Goal: Task Accomplishment & Management: Manage account settings

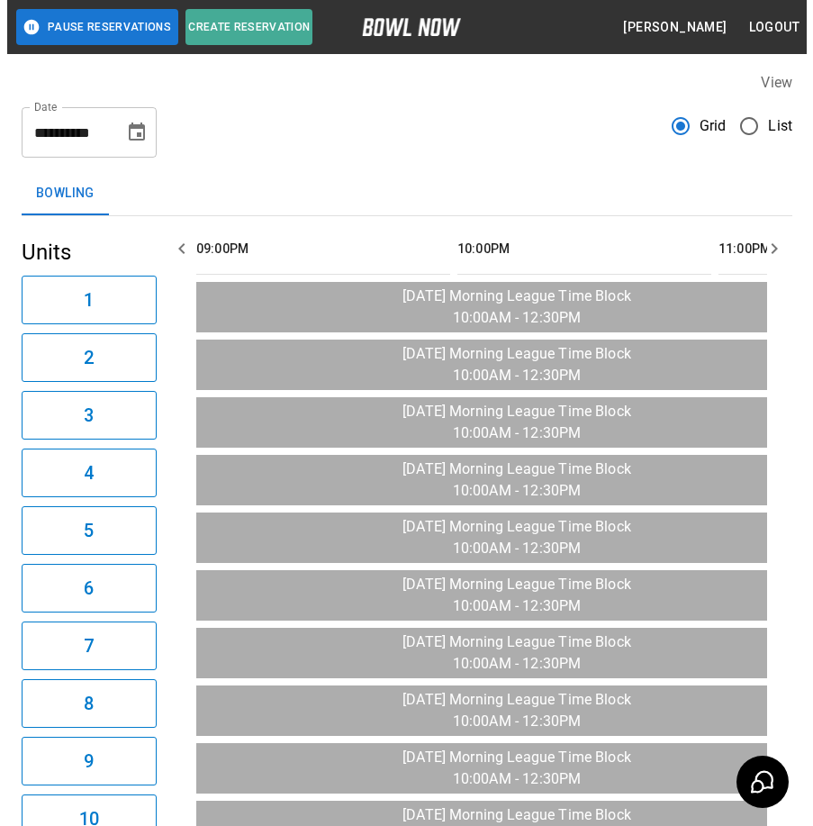
scroll to position [0, 2873]
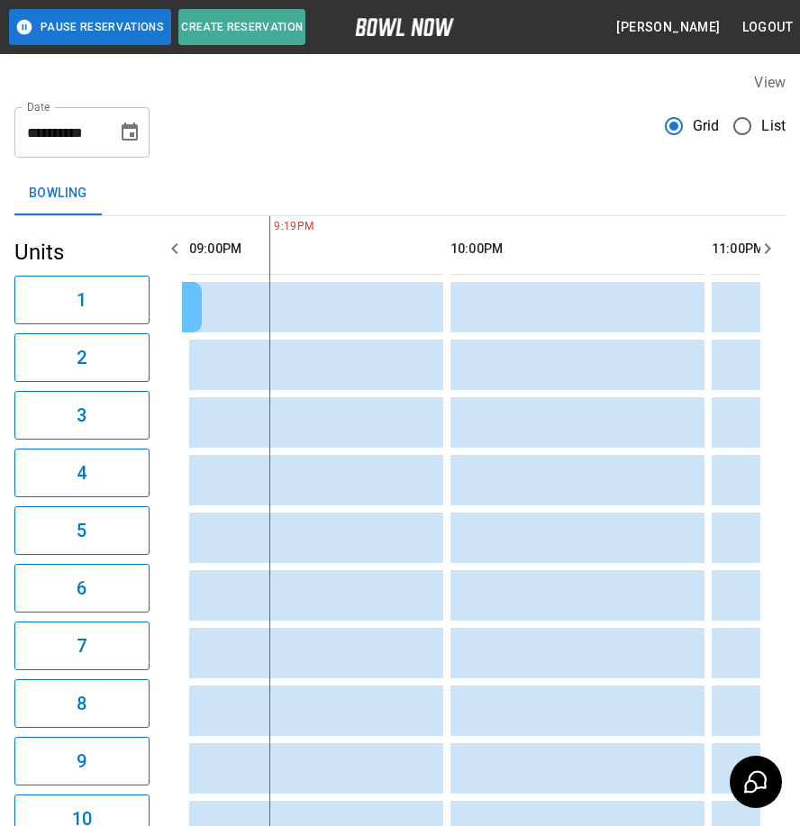
click at [764, 126] on span "List" at bounding box center [773, 126] width 24 height 22
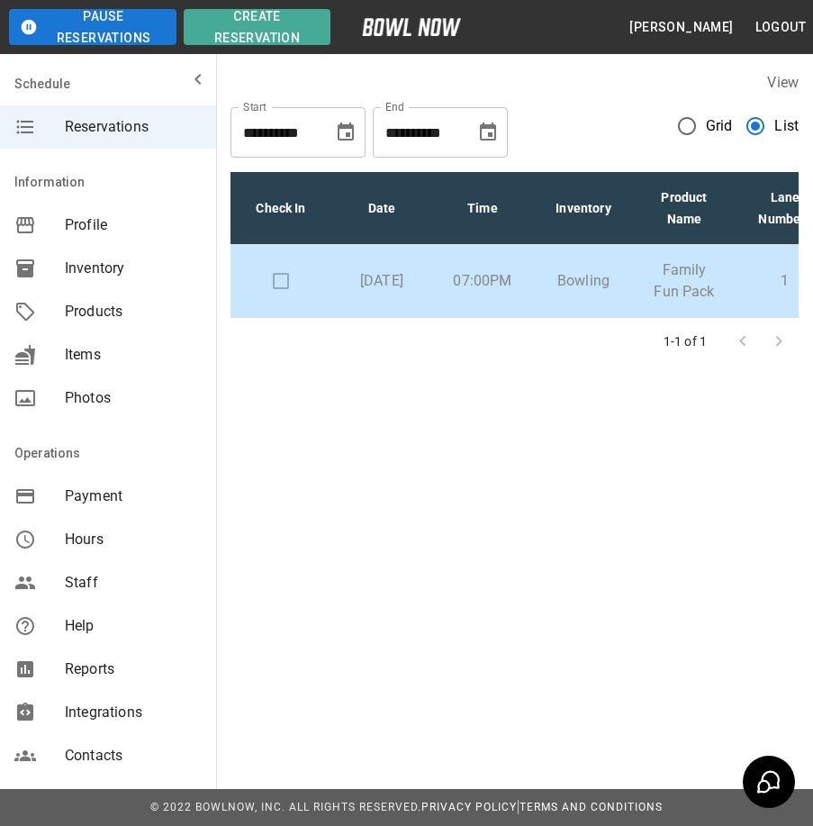
click at [410, 291] on p "Wednesday, August 20th" at bounding box center [382, 281] width 72 height 22
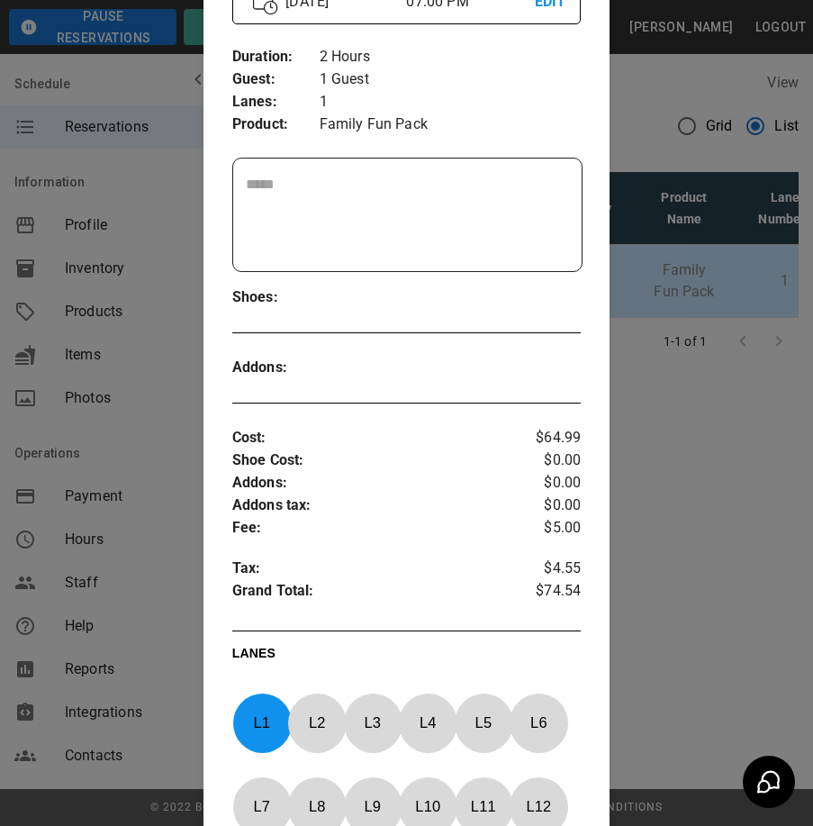
scroll to position [518, 0]
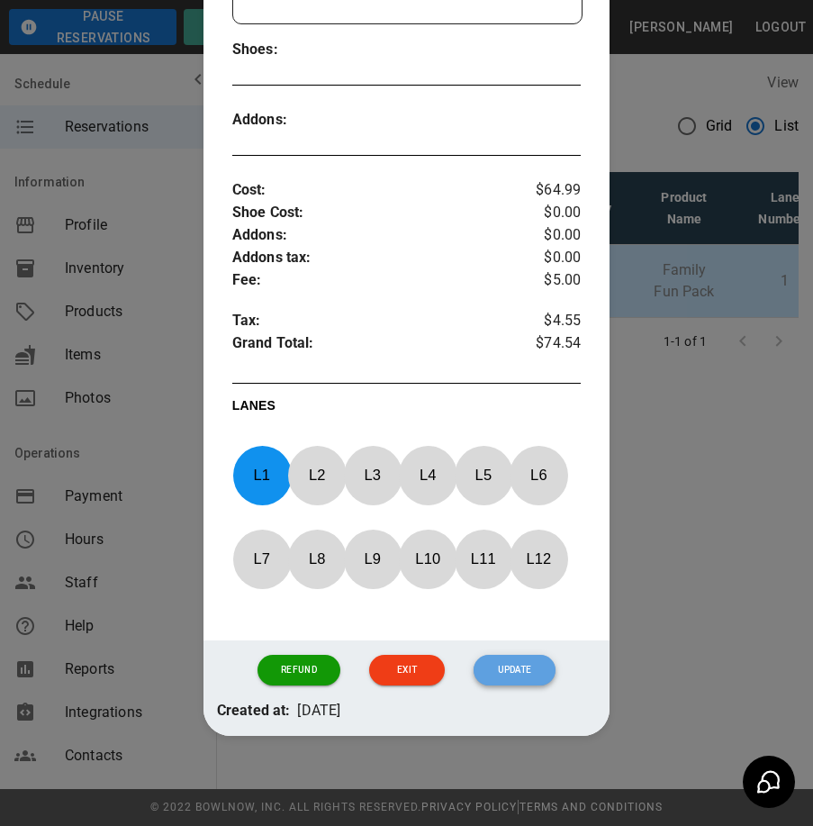
click at [512, 675] on button "Update" at bounding box center [515, 670] width 83 height 31
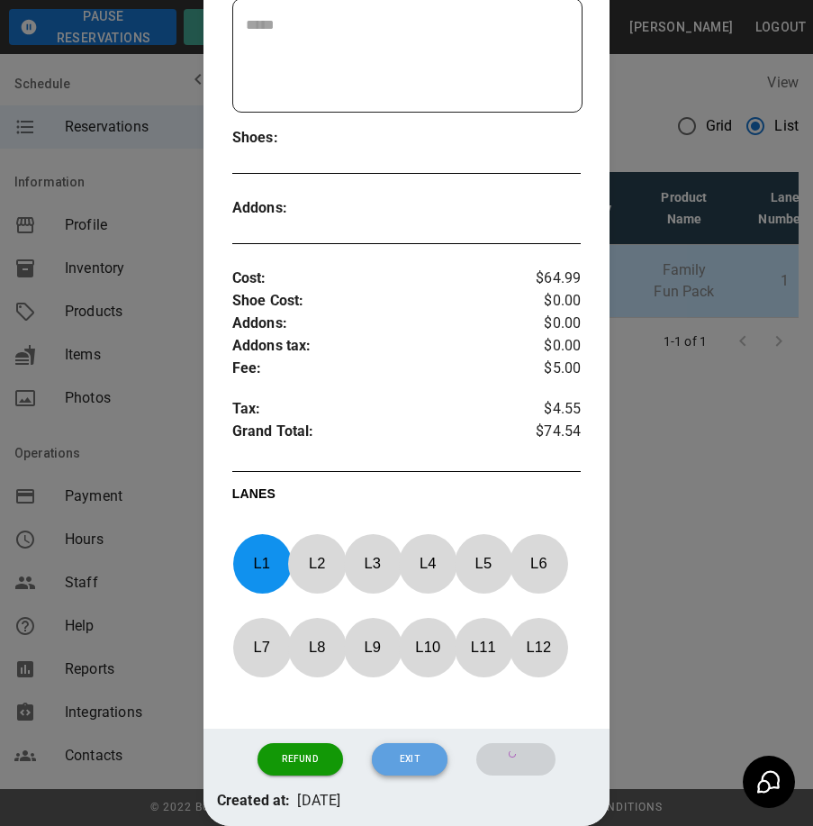
click at [415, 759] on button "Exit" at bounding box center [410, 759] width 77 height 32
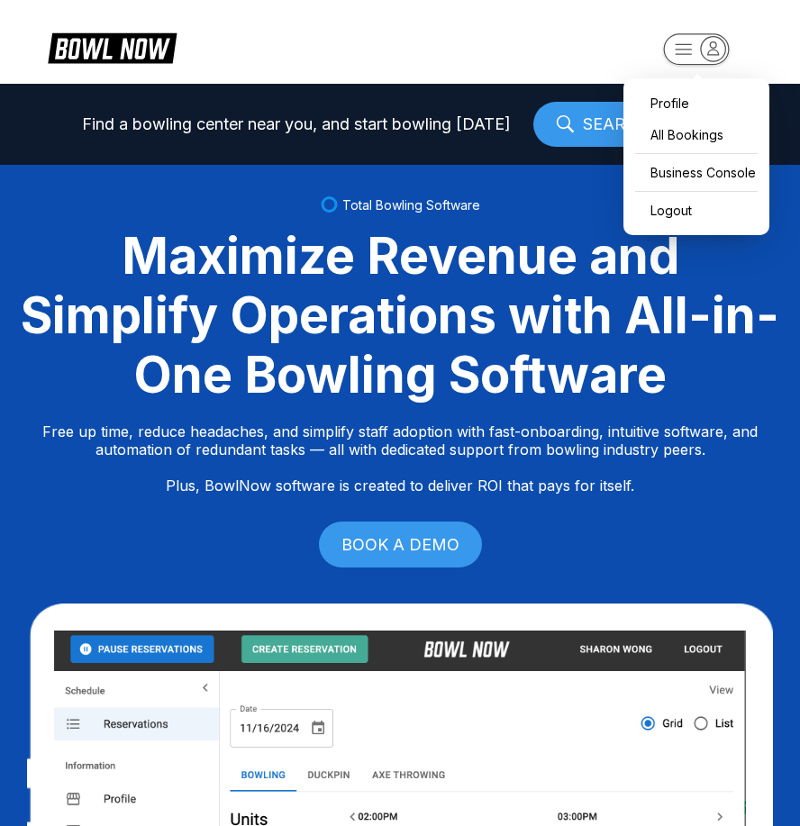
click at [680, 45] on rect "button" at bounding box center [696, 49] width 66 height 32
click at [728, 164] on div "Business Console" at bounding box center [696, 173] width 128 height 32
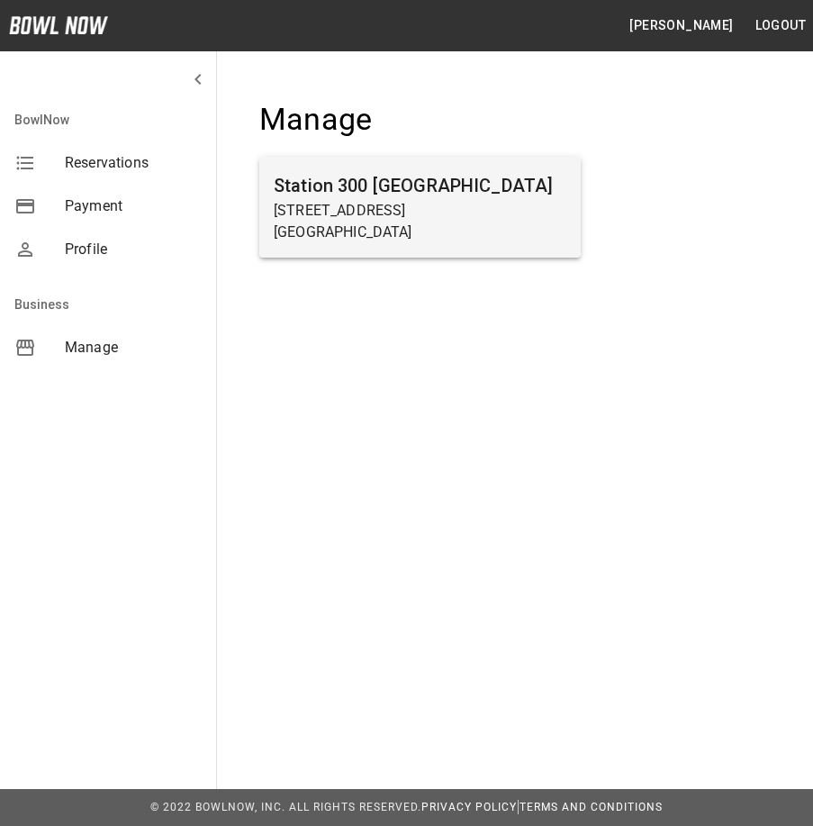
click at [465, 192] on h6 "Station 300 [GEOGRAPHIC_DATA]" at bounding box center [420, 185] width 293 height 29
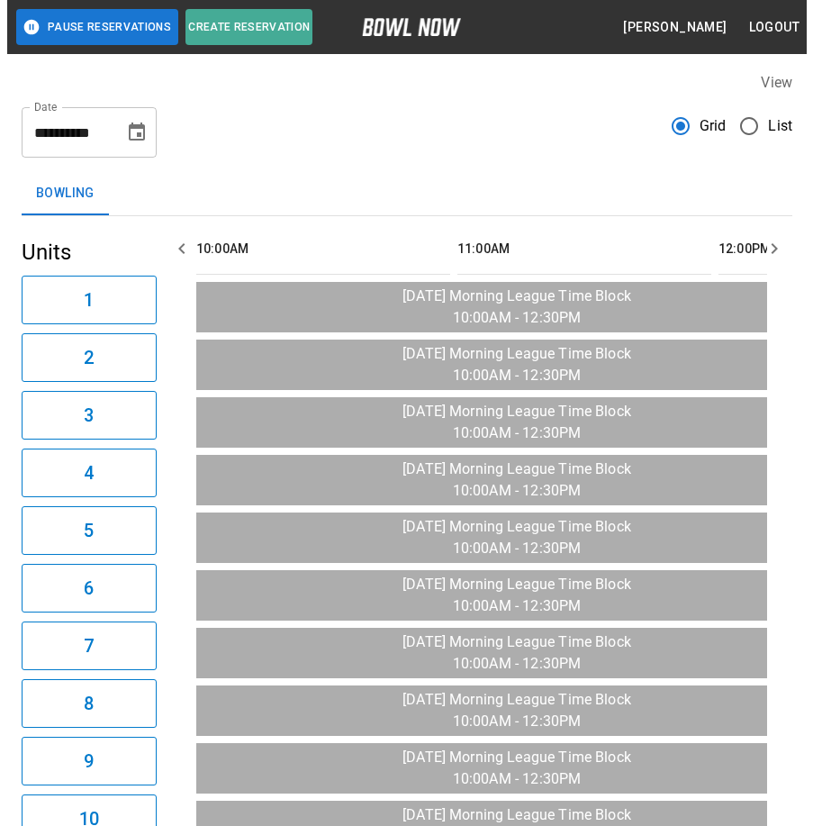
scroll to position [0, 2873]
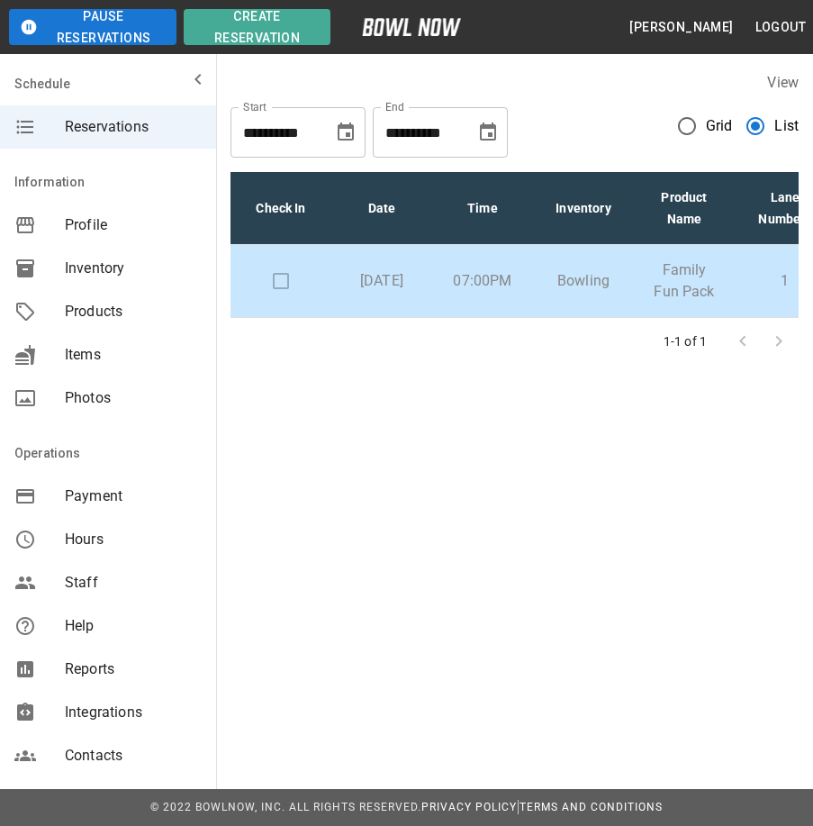
click at [558, 292] on p "Bowling" at bounding box center [584, 281] width 72 height 22
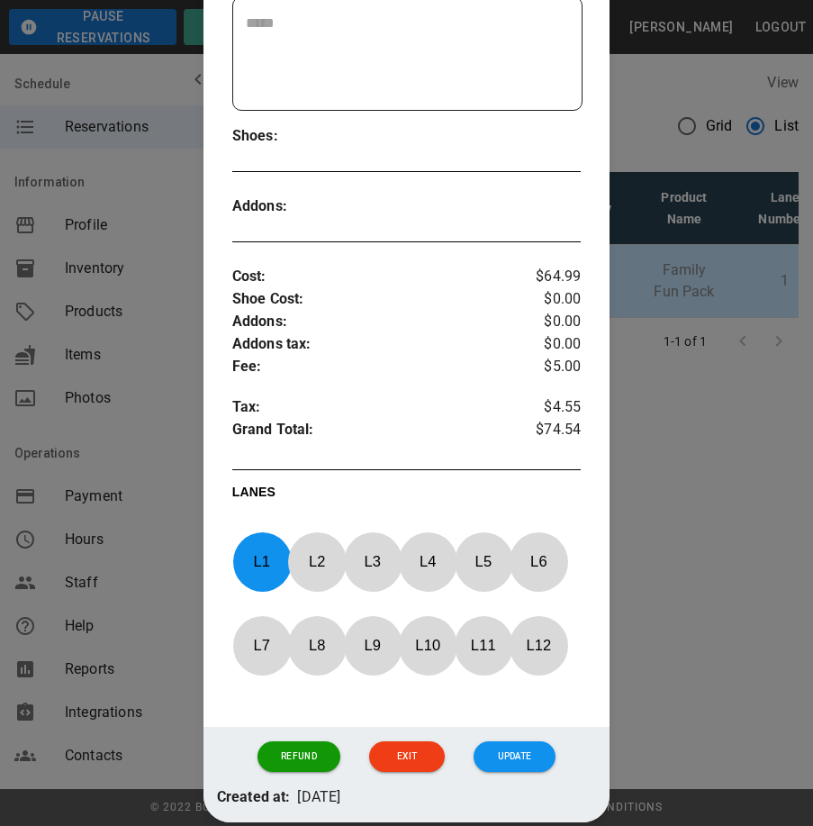
scroll to position [519, 0]
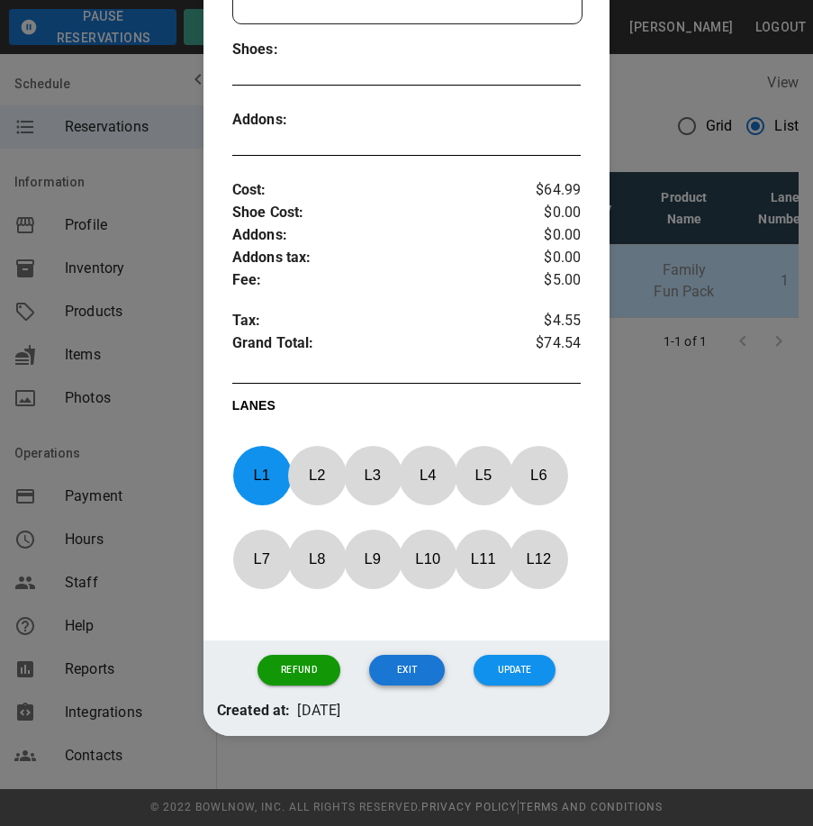
click at [401, 666] on button "Exit" at bounding box center [406, 670] width 75 height 31
